Goal: Complete application form

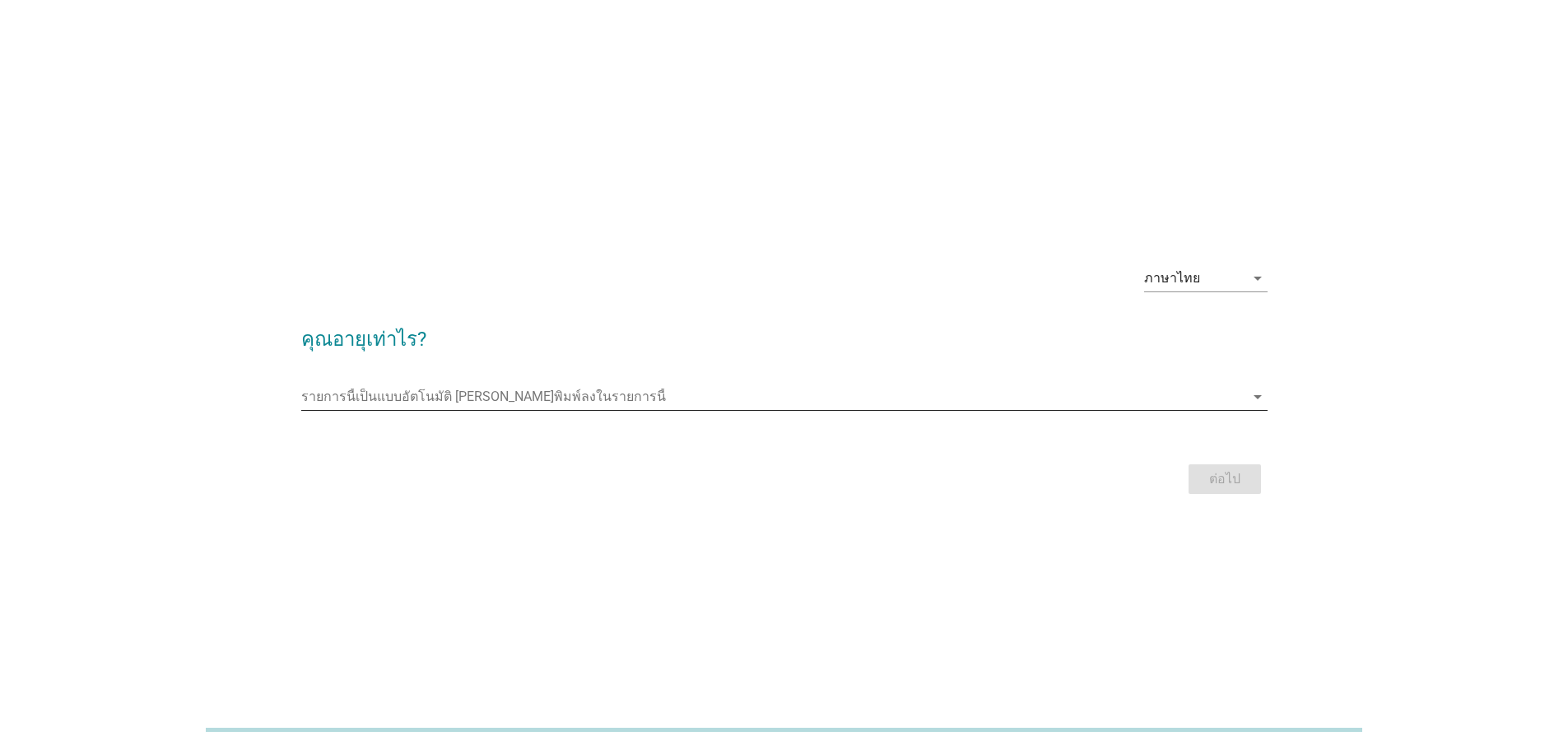
click at [408, 393] on input "รายการนี้เป็นแบบอัตโนมัติ คุณสามารถพิมพ์ลงในรายการนี้" at bounding box center [773, 397] width 943 height 26
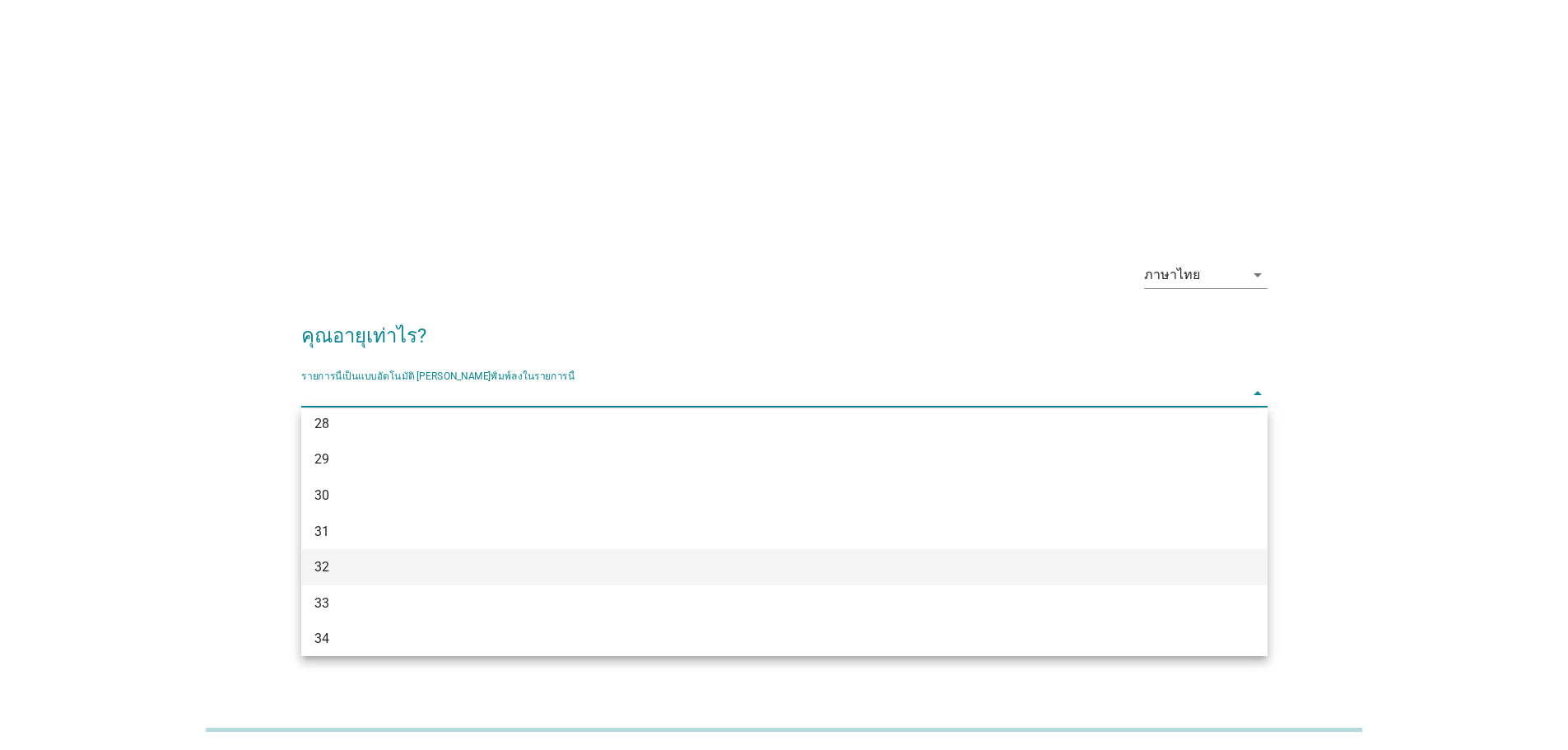
scroll to position [411, 0]
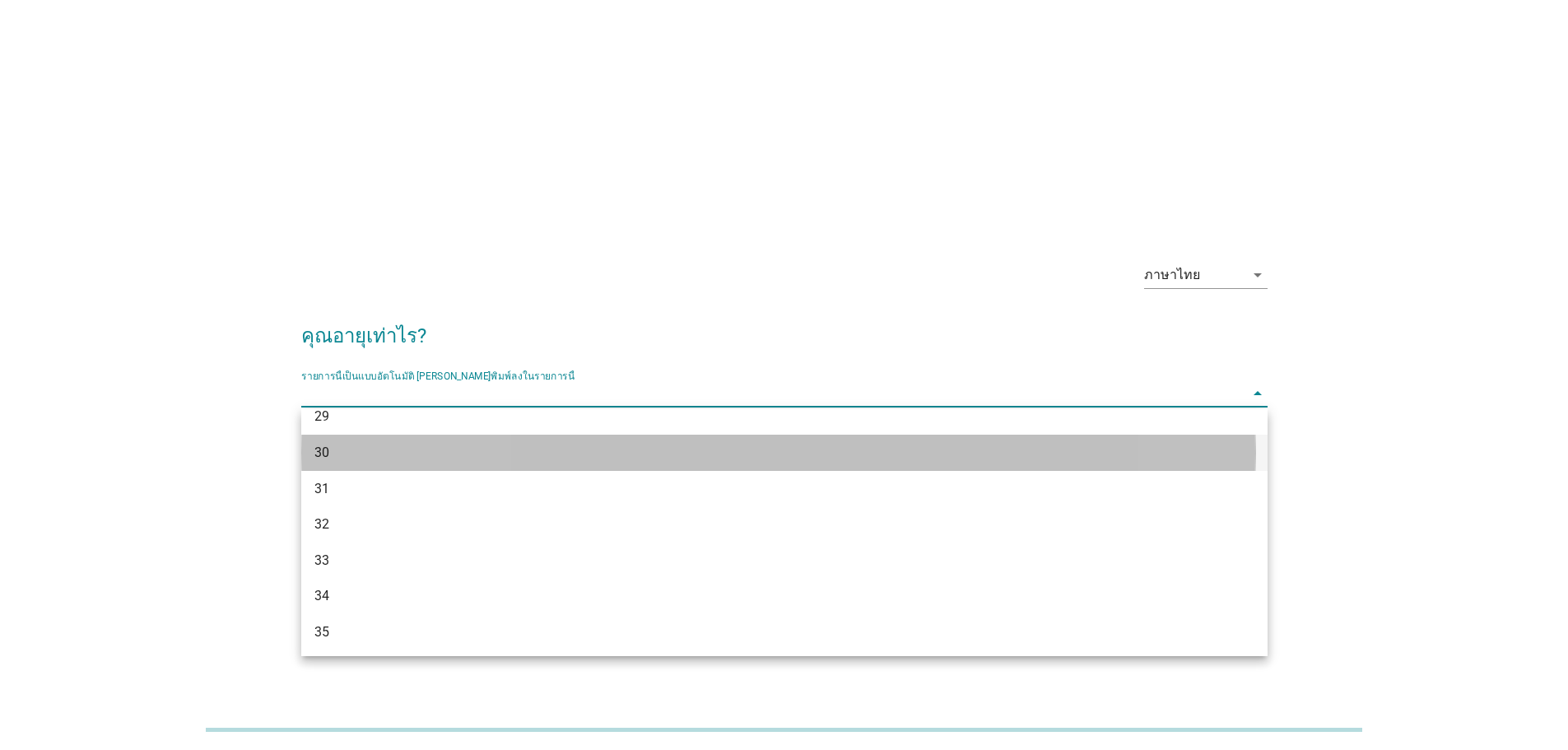
click at [404, 450] on div "30" at bounding box center [745, 453] width 862 height 19
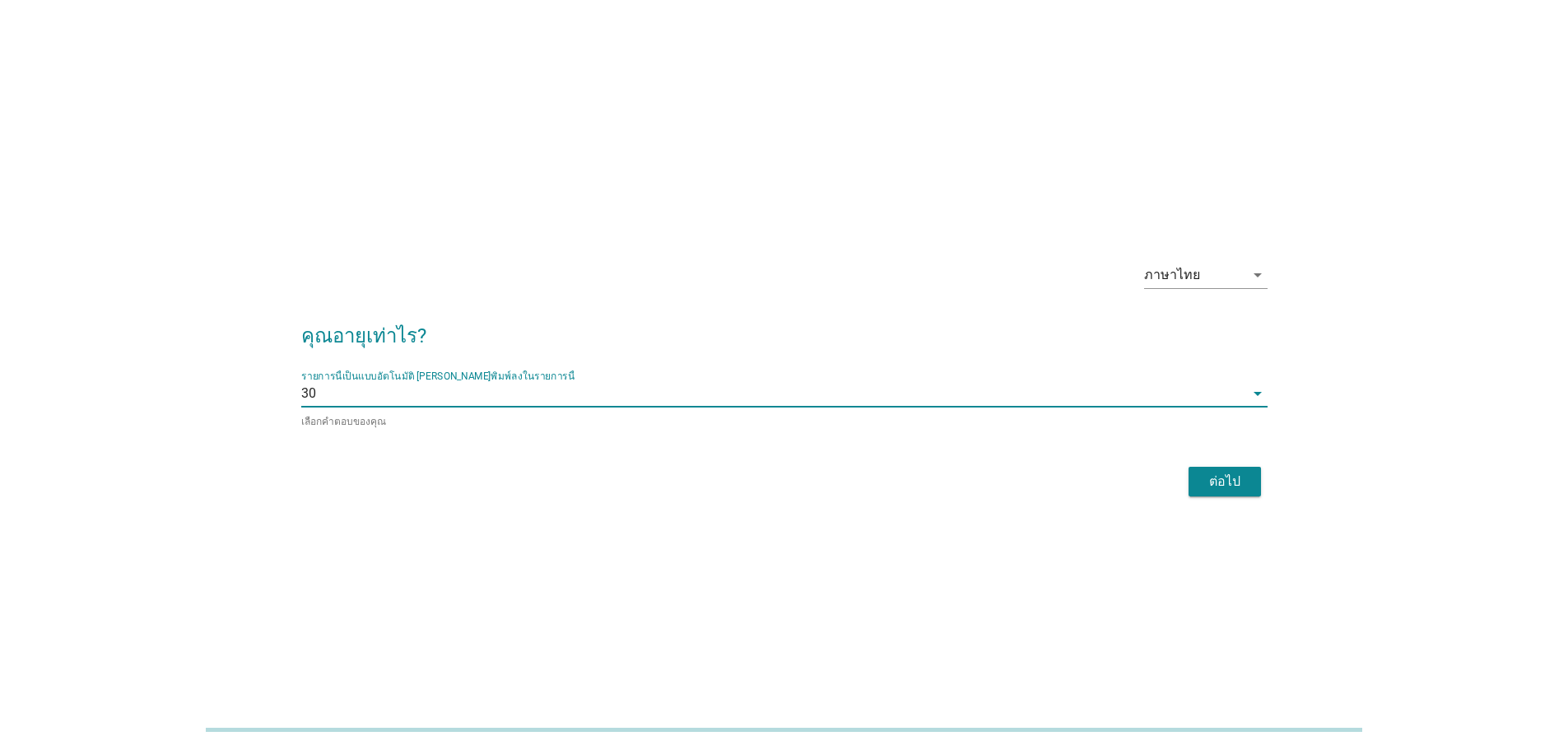
click at [1264, 483] on div "ต่อไป" at bounding box center [784, 481] width 966 height 40
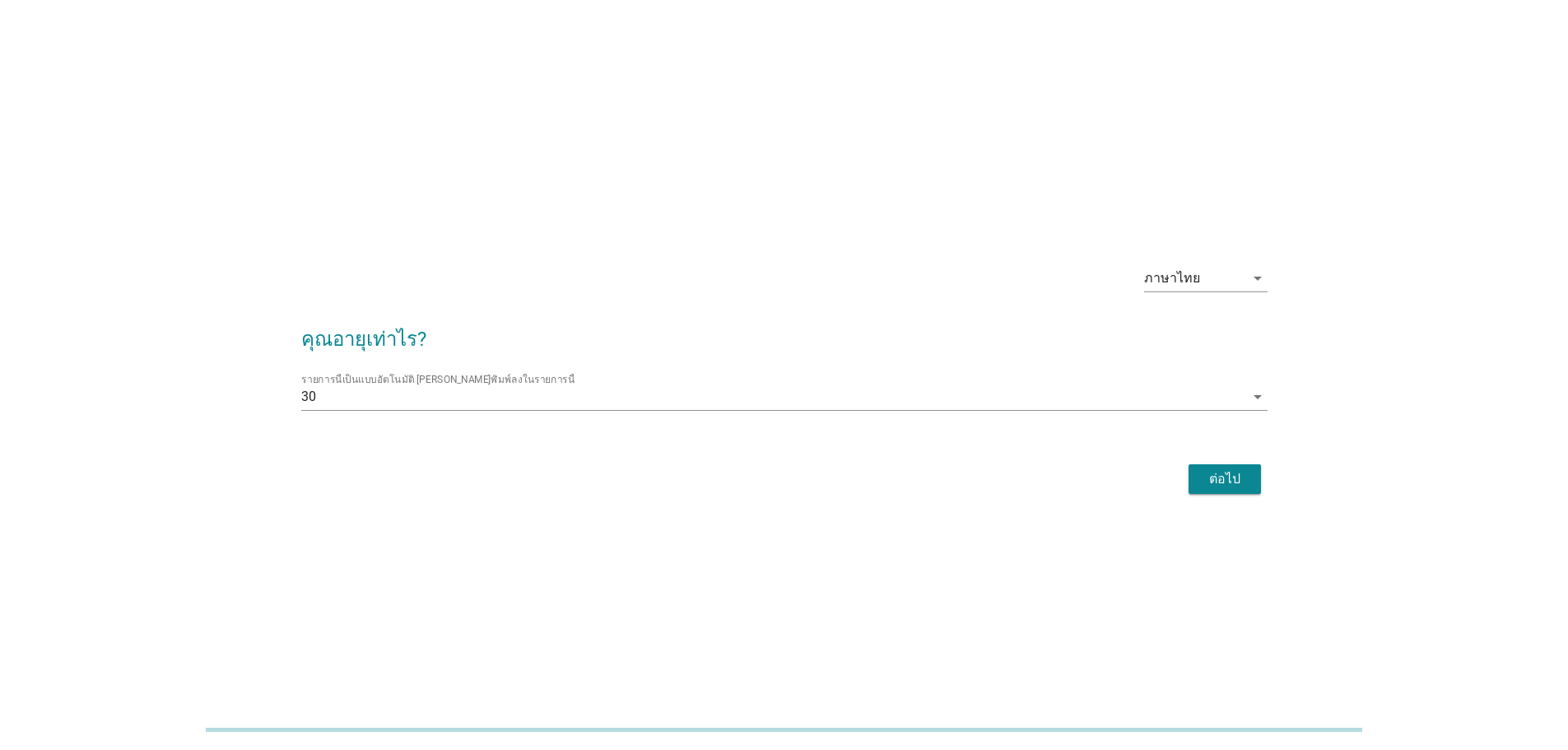
click at [1238, 480] on div "ต่อไป" at bounding box center [1224, 479] width 46 height 19
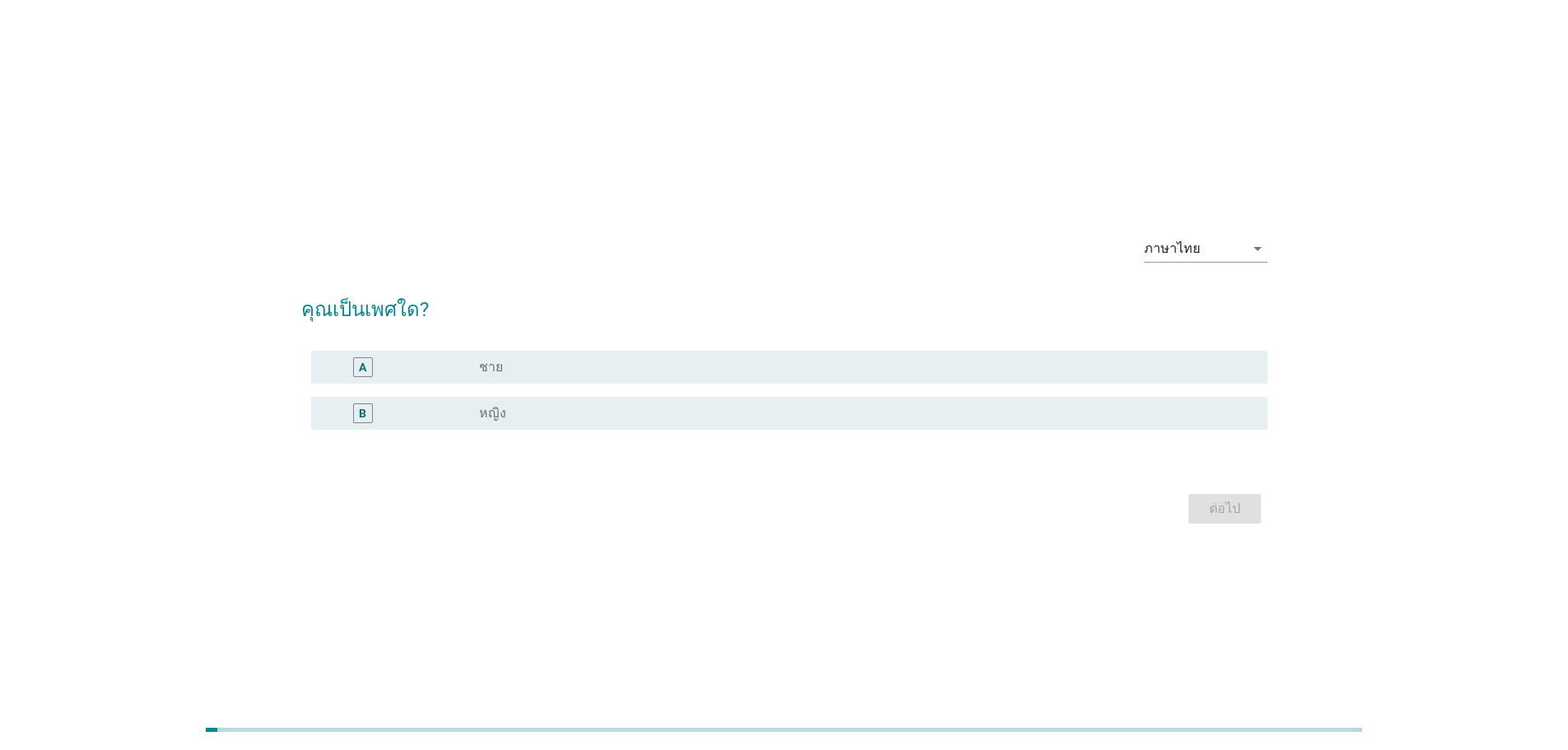
click at [544, 407] on div "radio_button_unchecked หญิง" at bounding box center [860, 413] width 762 height 17
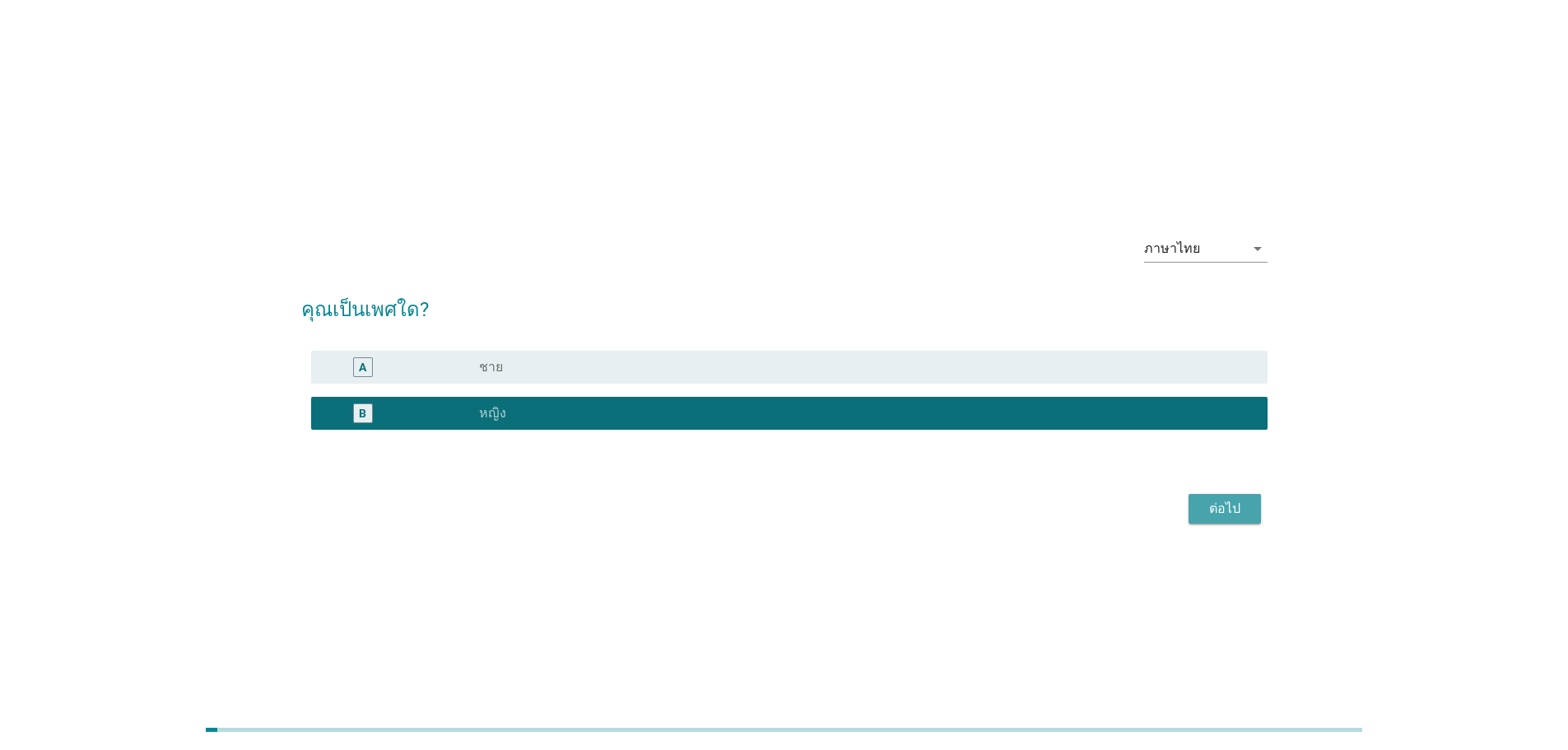
click at [1231, 514] on div "ต่อไป" at bounding box center [1224, 509] width 46 height 19
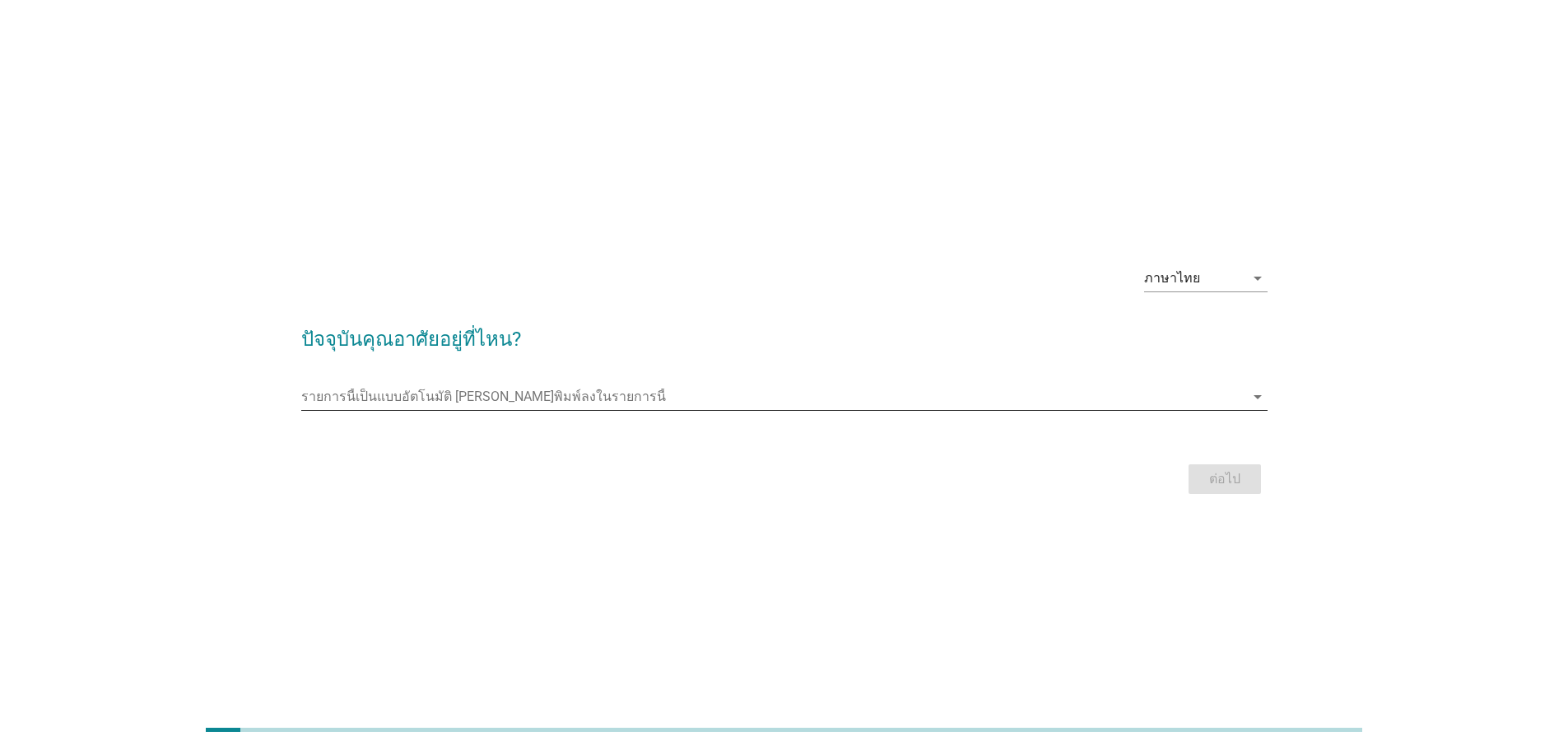
click at [619, 404] on input "รายการนี้เป็นแบบอัตโนมัติ คุณสามารถพิมพ์ลงในรายการนี้" at bounding box center [773, 397] width 943 height 26
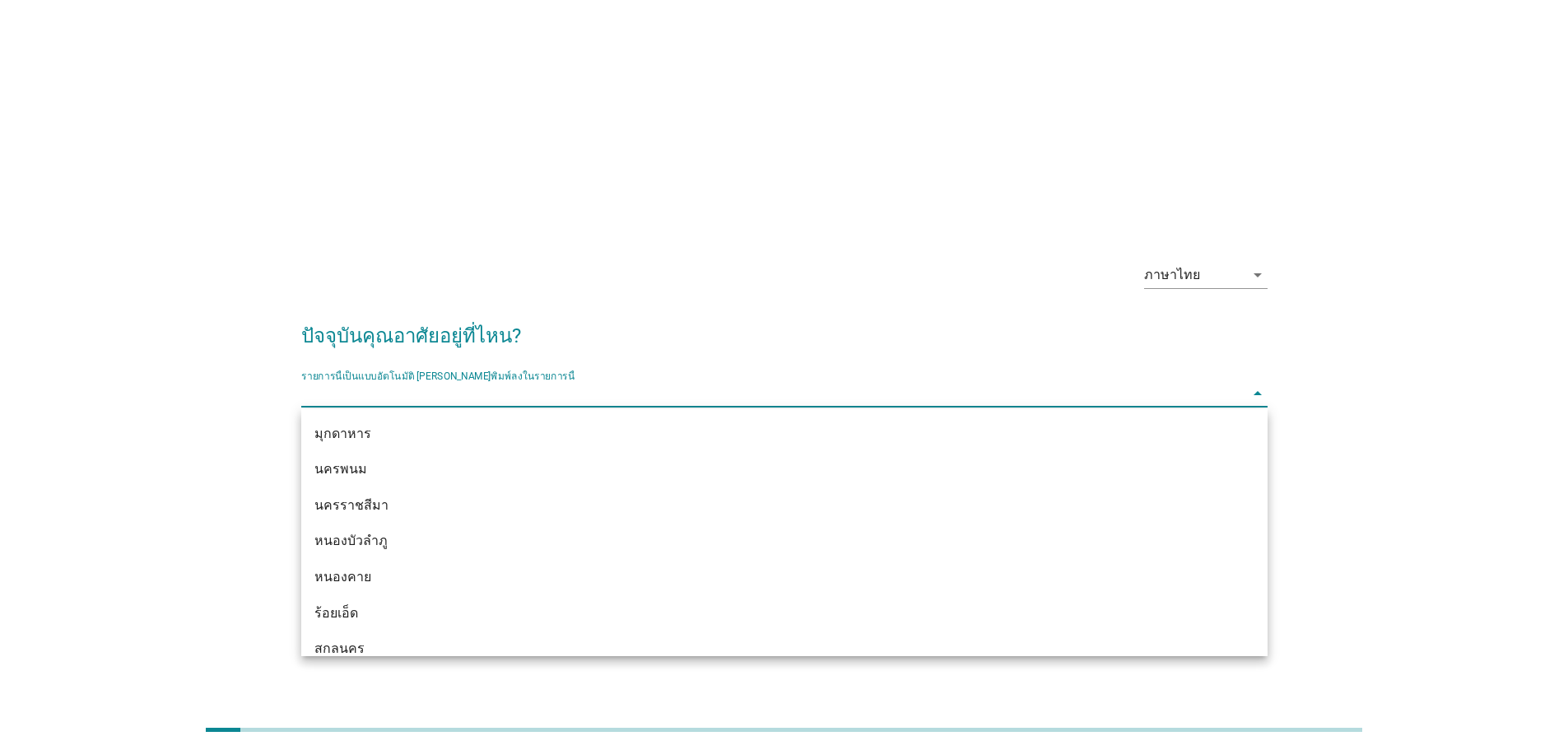
scroll to position [330, 0]
type input "ก"
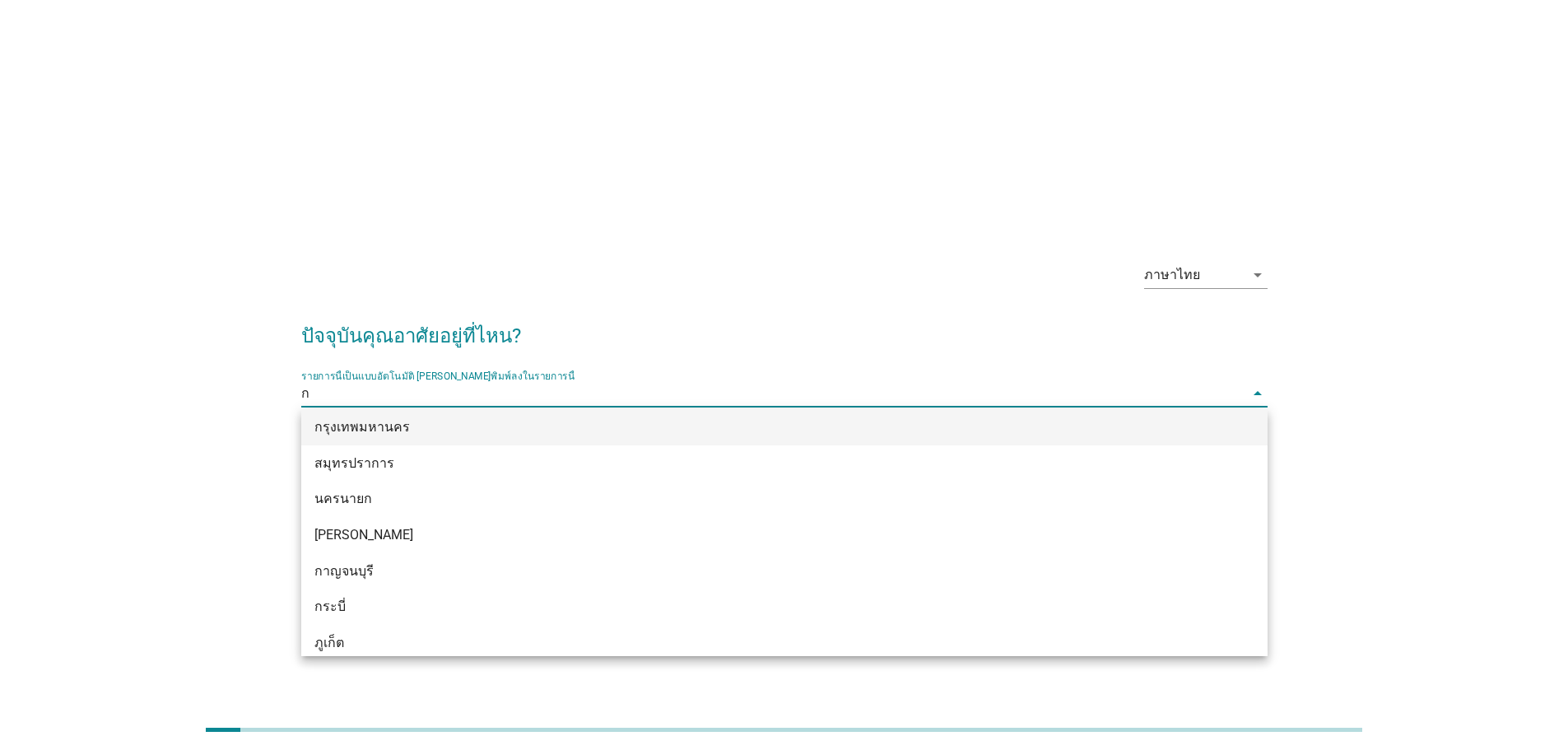
click at [628, 433] on div "กรุงเทพมหานคร" at bounding box center [745, 427] width 862 height 19
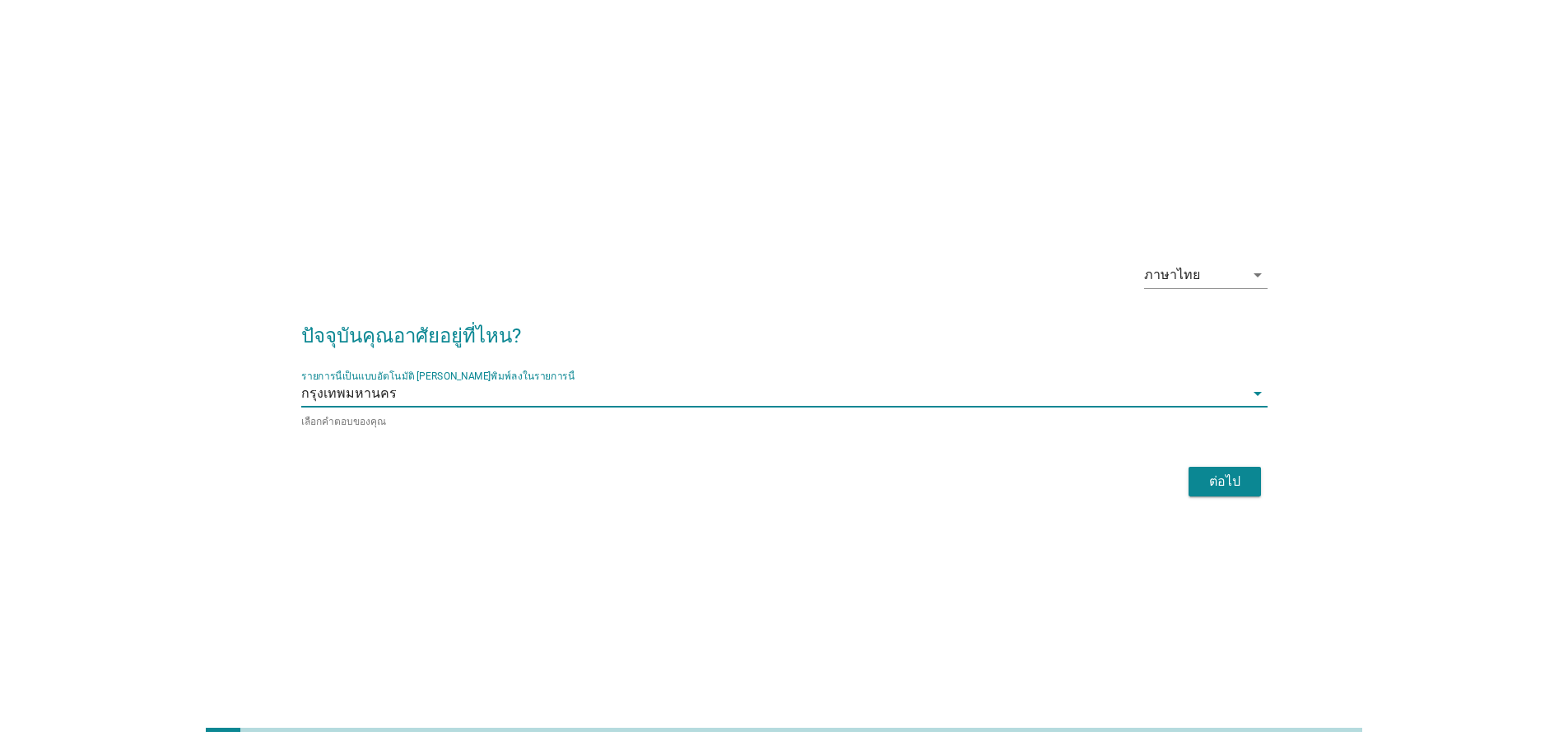
click at [1199, 488] on button "ต่อไป" at bounding box center [1224, 482] width 72 height 30
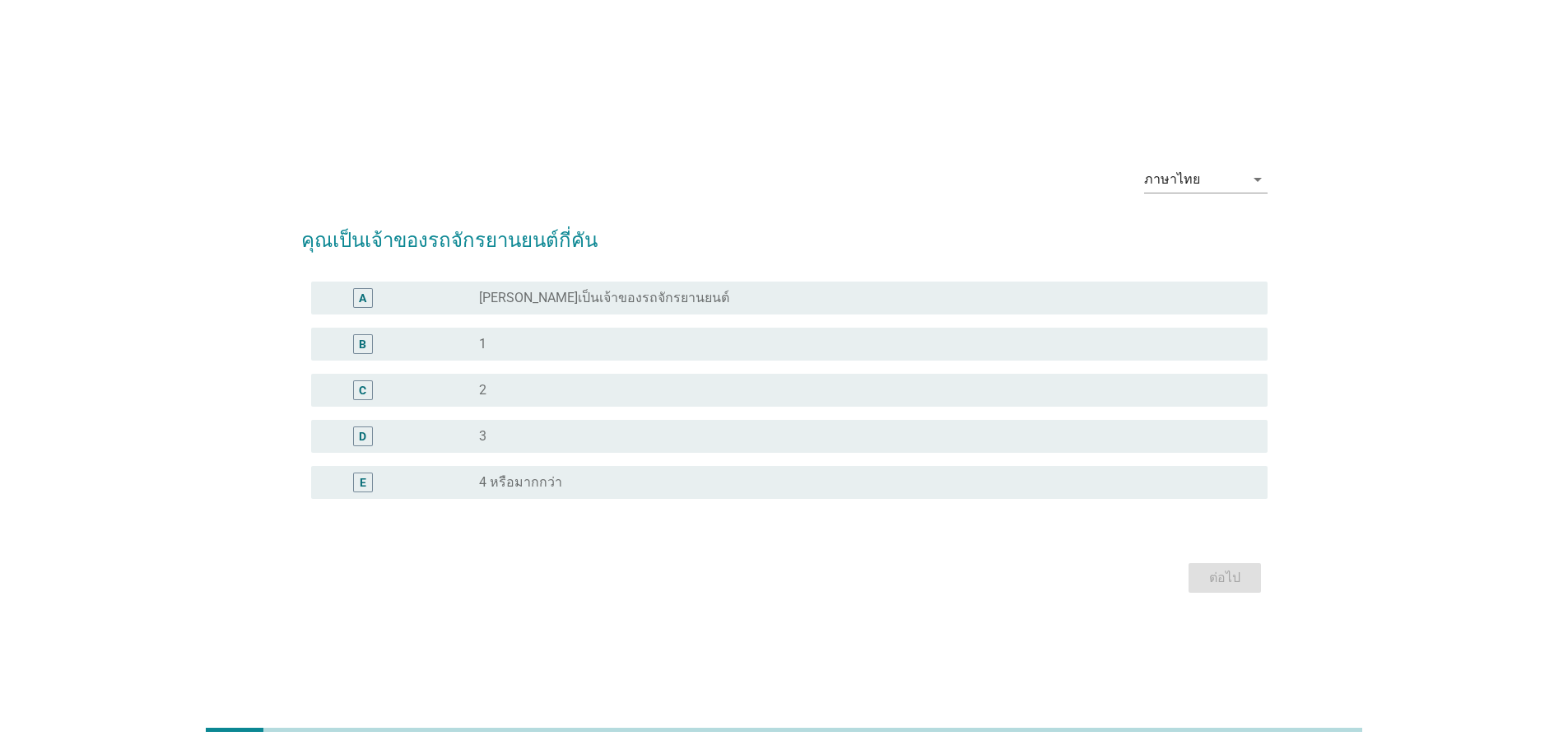
click at [764, 295] on div "radio_button_unchecked [PERSON_NAME]เป็นเจ้าของรถจักรยานยนต์" at bounding box center [860, 298] width 762 height 17
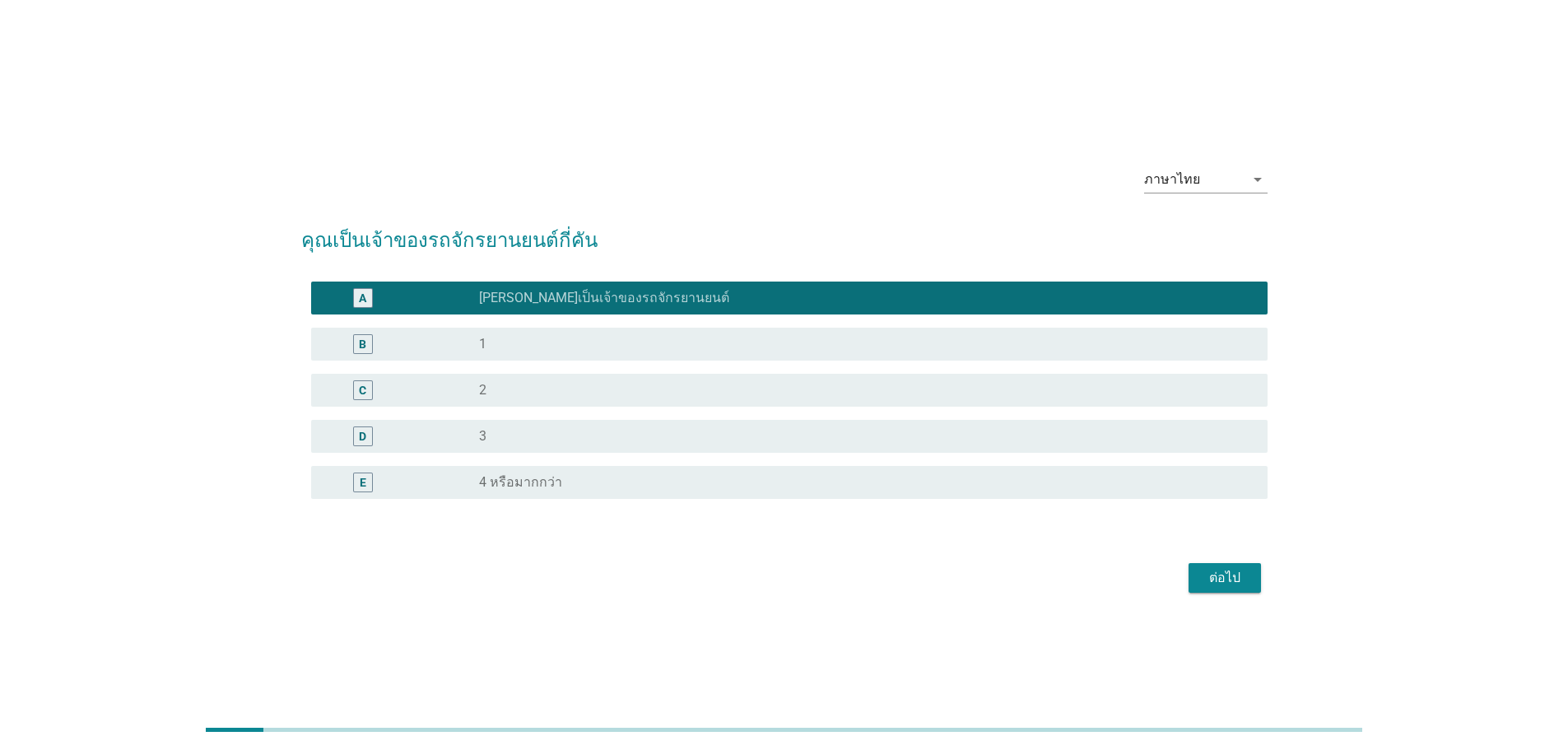
click at [1213, 587] on div "ต่อไป" at bounding box center [1224, 578] width 46 height 19
